Goal: Find specific page/section: Find specific page/section

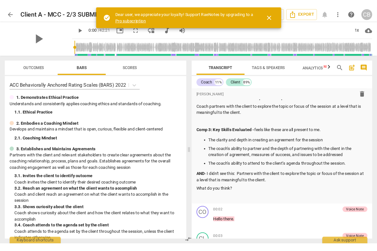
scroll to position [249, 0]
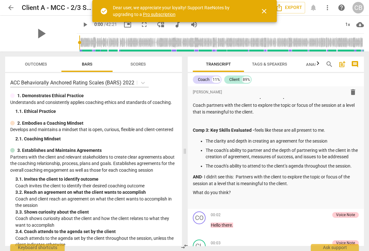
click at [0, 135] on div "Outcomes Bars Scores ACC Behaviorally Anchored Rating Scales (BARS) 2022 1. Dem…" at bounding box center [92, 150] width 184 height 199
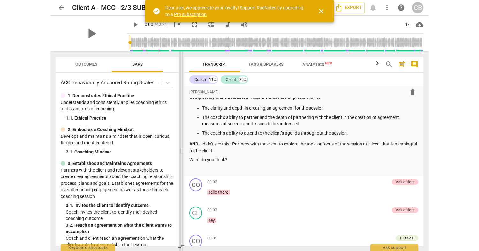
scroll to position [216, 0]
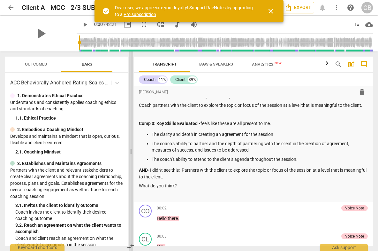
drag, startPoint x: 190, startPoint y: 152, endPoint x: 129, endPoint y: 151, distance: 61.1
click at [129, 151] on span at bounding box center [131, 150] width 4 height 199
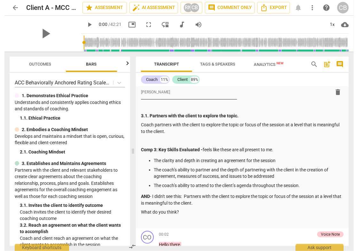
scroll to position [222, 0]
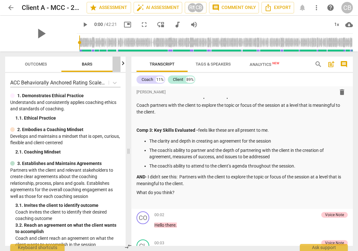
click at [120, 64] on span "Scores" at bounding box center [137, 64] width 51 height 9
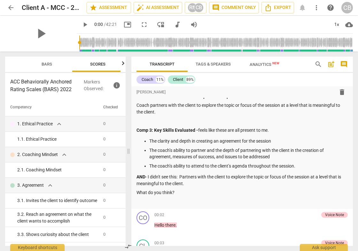
scroll to position [0, 43]
click at [120, 64] on span "Scores" at bounding box center [94, 64] width 51 height 9
click at [10, 64] on icon "button" at bounding box center [8, 63] width 8 height 8
click at [31, 66] on span "Outcomes" at bounding box center [36, 64] width 22 height 5
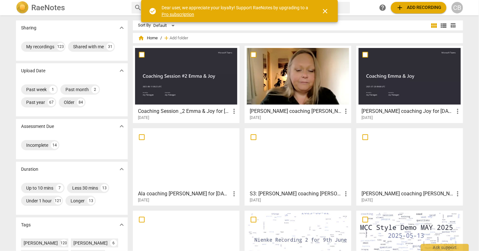
click at [193, 83] on div at bounding box center [186, 76] width 102 height 57
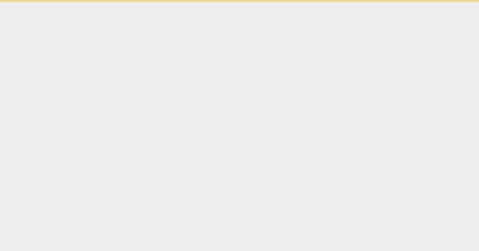
click at [193, 2] on html "check_circle Dear user, we appreciate your loyalty! Support RaeNotes by upgradi…" at bounding box center [239, 1] width 479 height 2
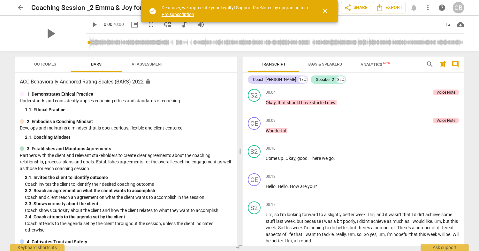
click at [146, 64] on span "AI Assessment" at bounding box center [148, 64] width 32 height 5
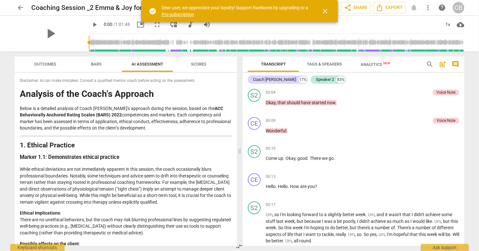
click at [326, 11] on span "close" at bounding box center [325, 11] width 8 height 8
